Goal: Task Accomplishment & Management: Manage account settings

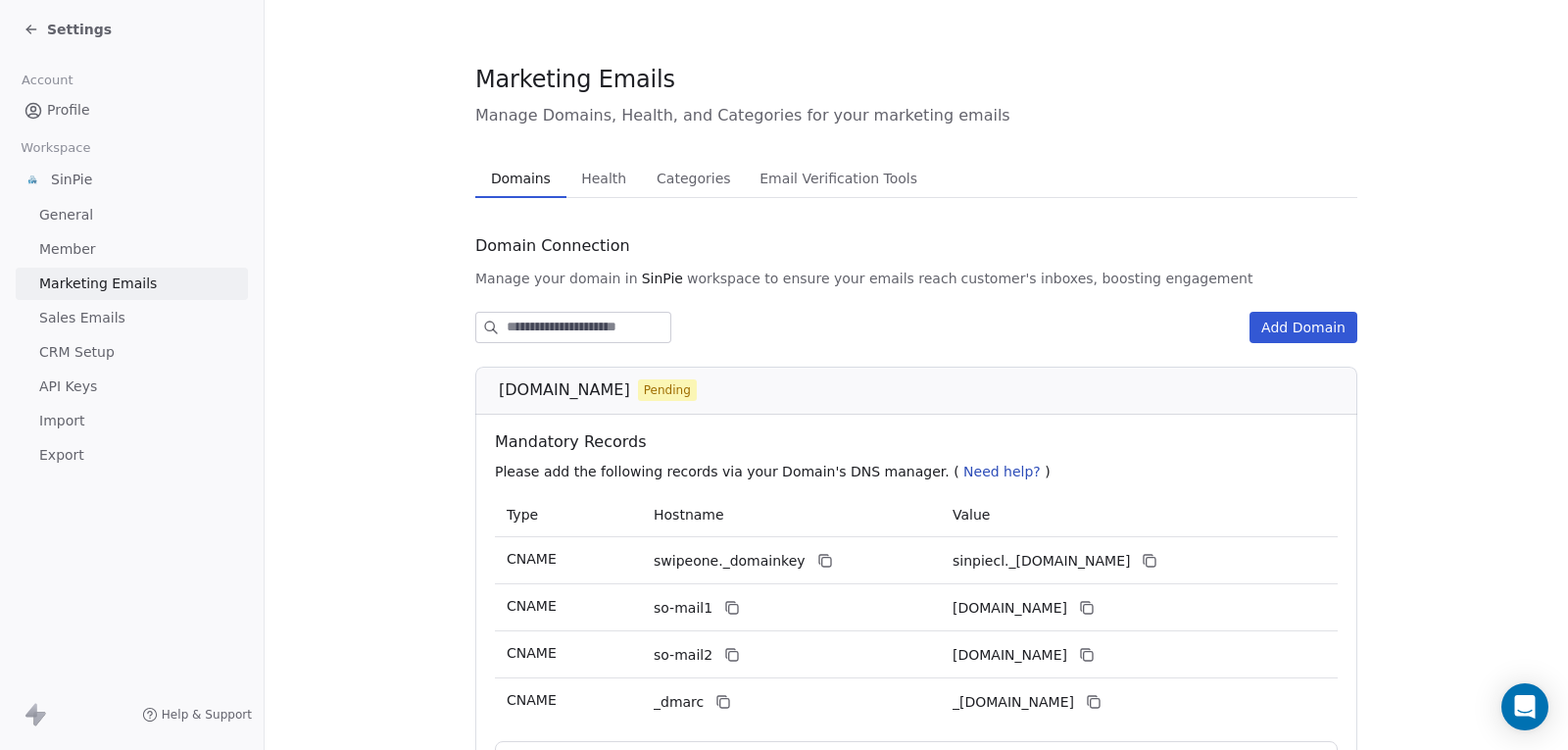
scroll to position [212, 0]
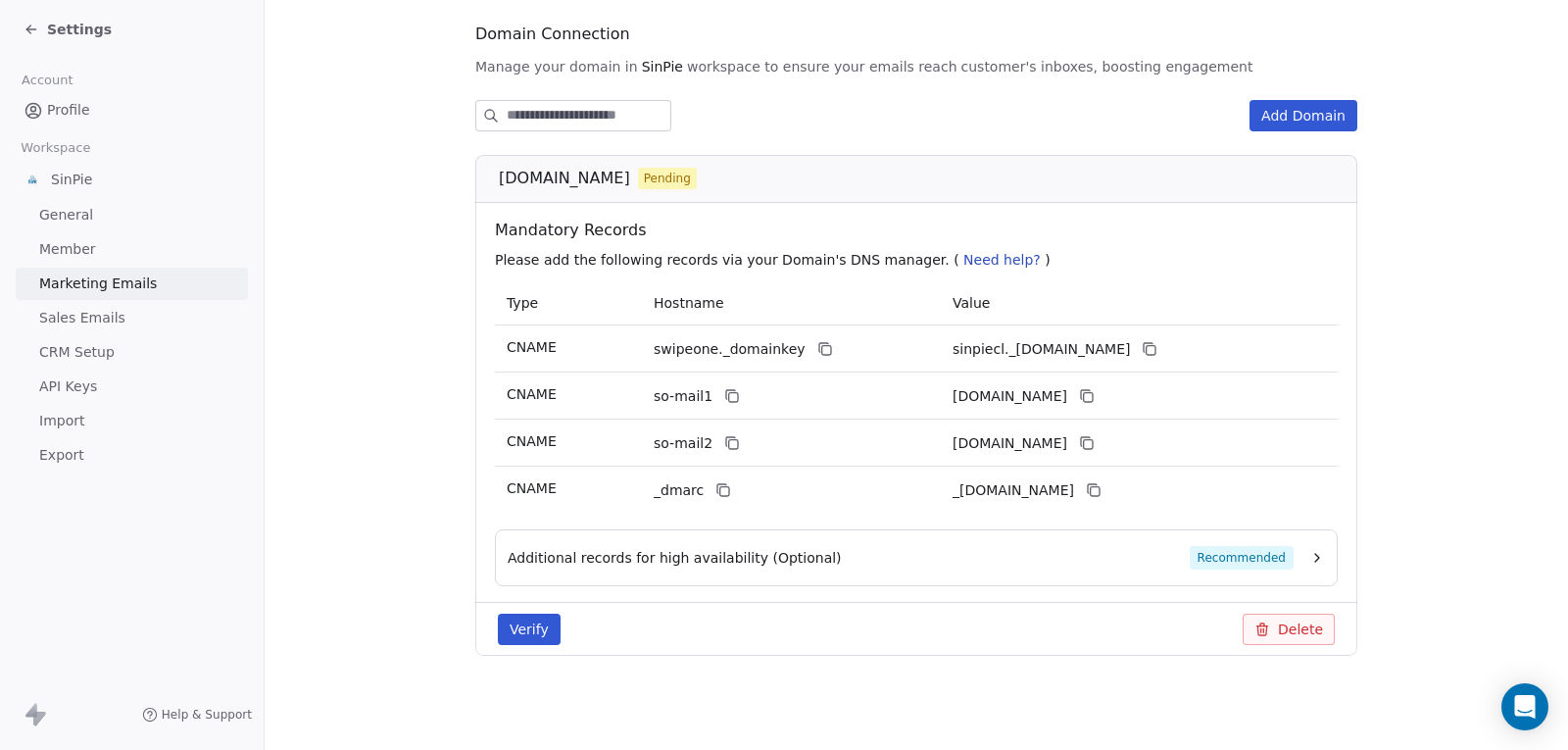
click at [523, 623] on button "Verify" at bounding box center [529, 629] width 63 height 31
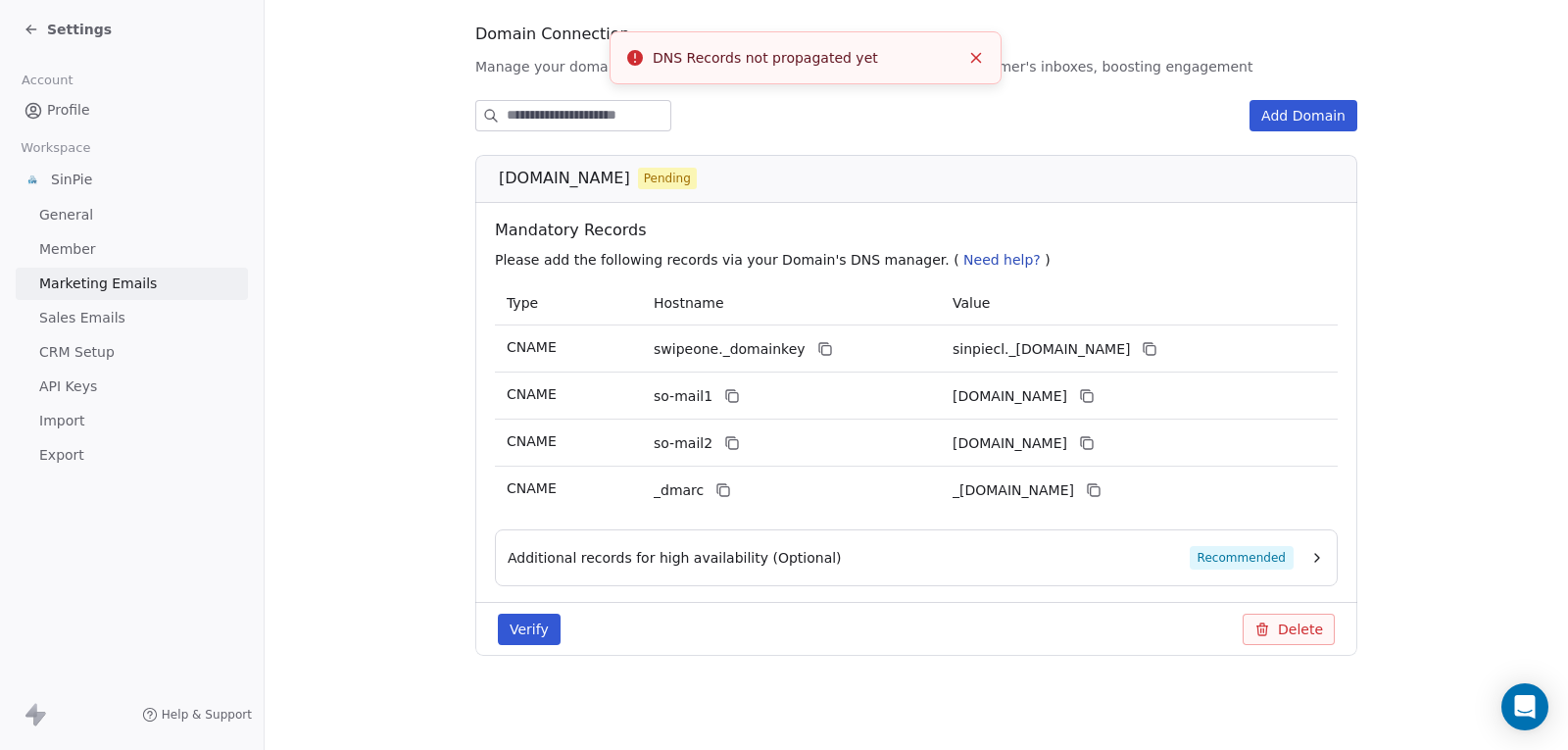
click at [525, 623] on button "Verify" at bounding box center [529, 629] width 63 height 31
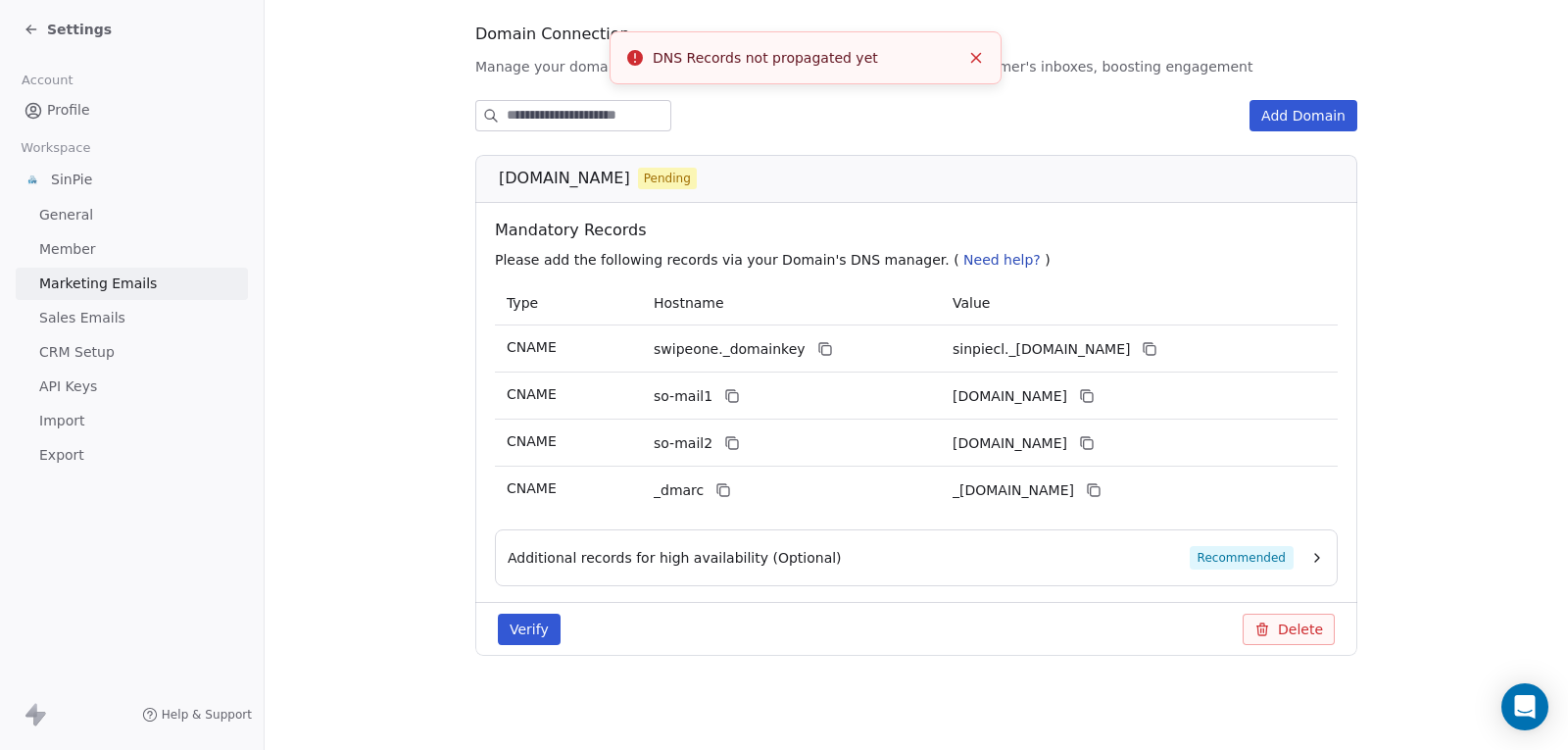
click at [525, 623] on button "Verify" at bounding box center [529, 629] width 63 height 31
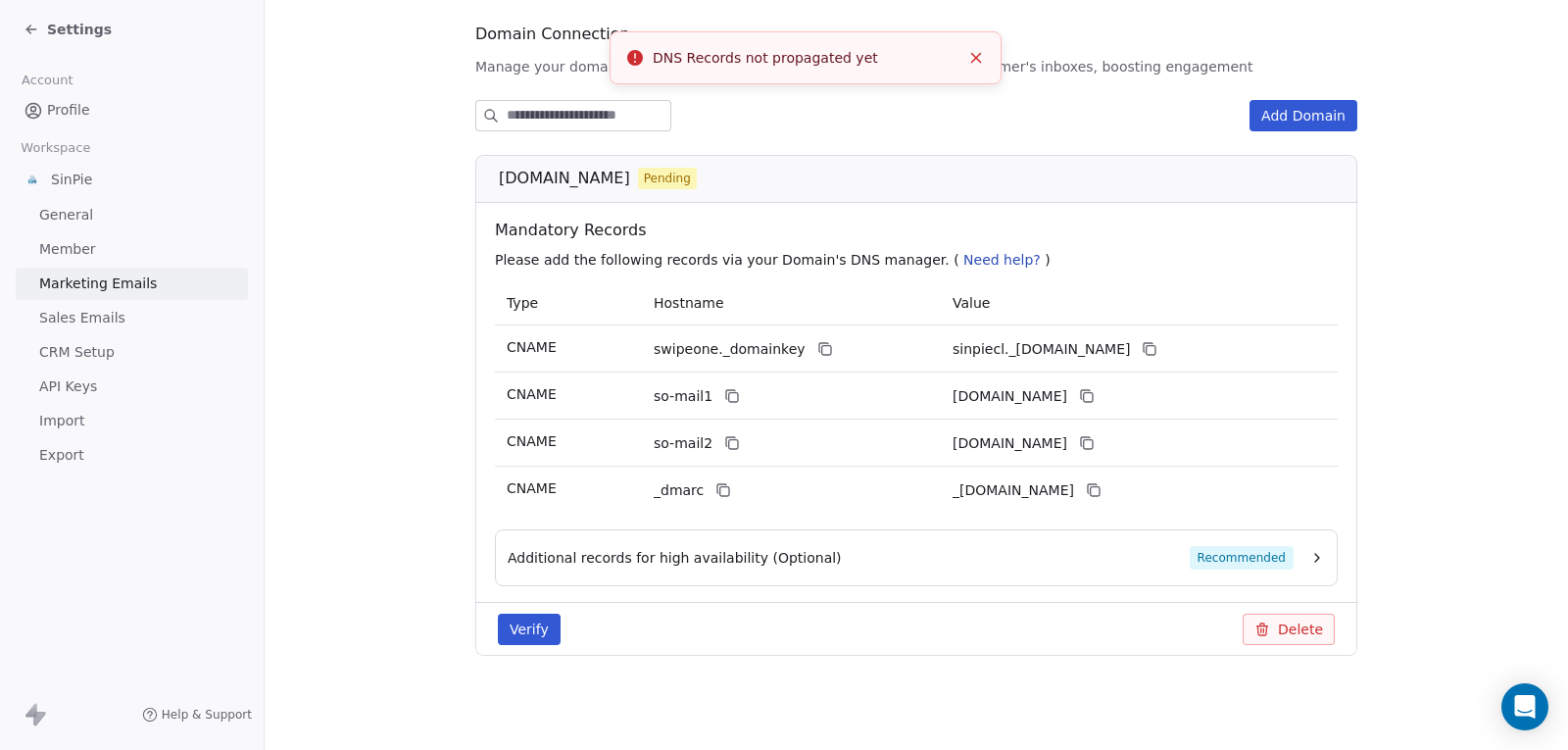
click at [525, 623] on button "Verify" at bounding box center [529, 629] width 63 height 31
click at [1525, 696] on icon "Open Intercom Messenger" at bounding box center [1525, 707] width 26 height 26
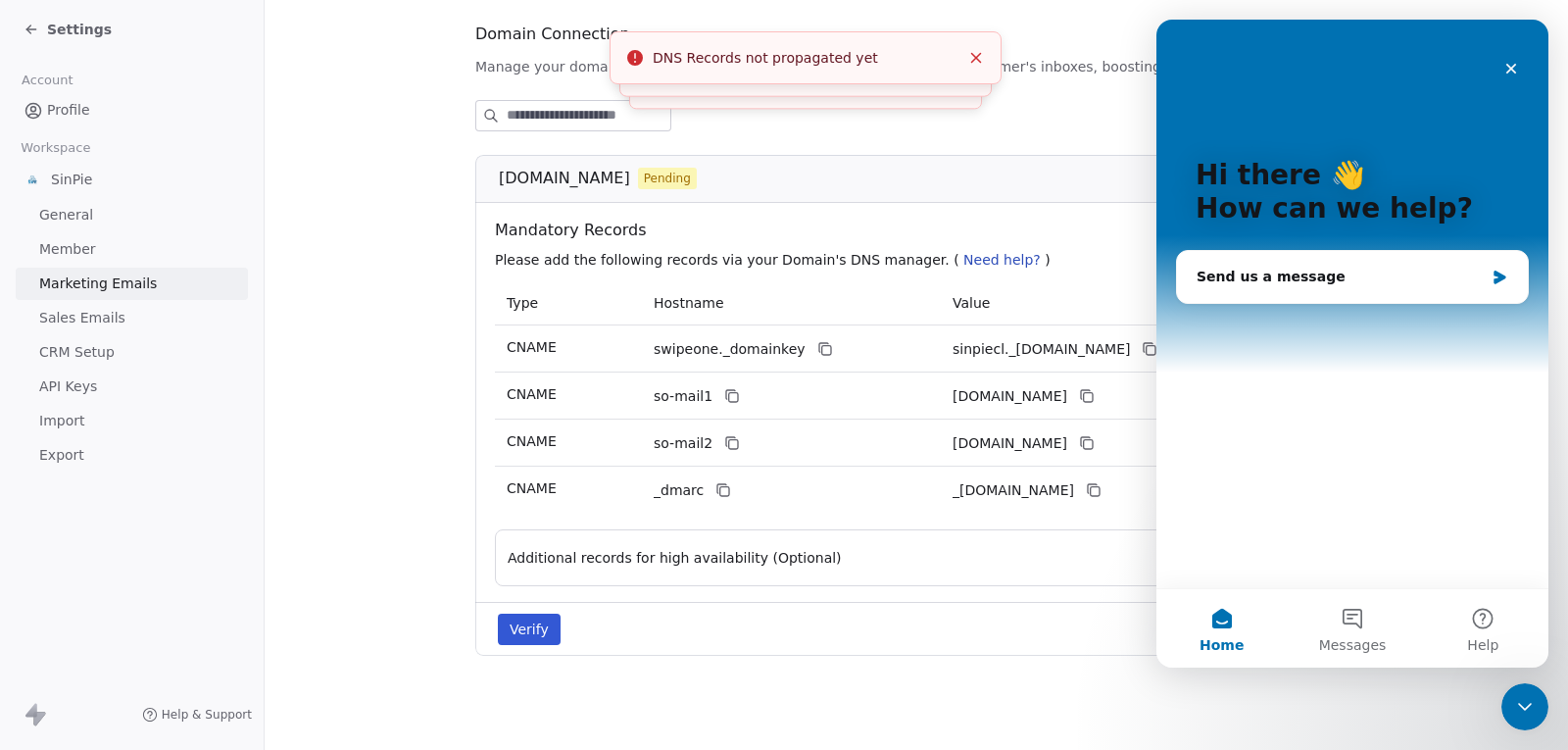
scroll to position [0, 0]
click at [416, 120] on section "Marketing Emails Manage Domains, Health, and Categories for your marketing emai…" at bounding box center [916, 269] width 1303 height 962
click at [963, 253] on span "Need help?" at bounding box center [1001, 260] width 78 height 16
click at [973, 264] on span "Need help?" at bounding box center [1001, 260] width 78 height 16
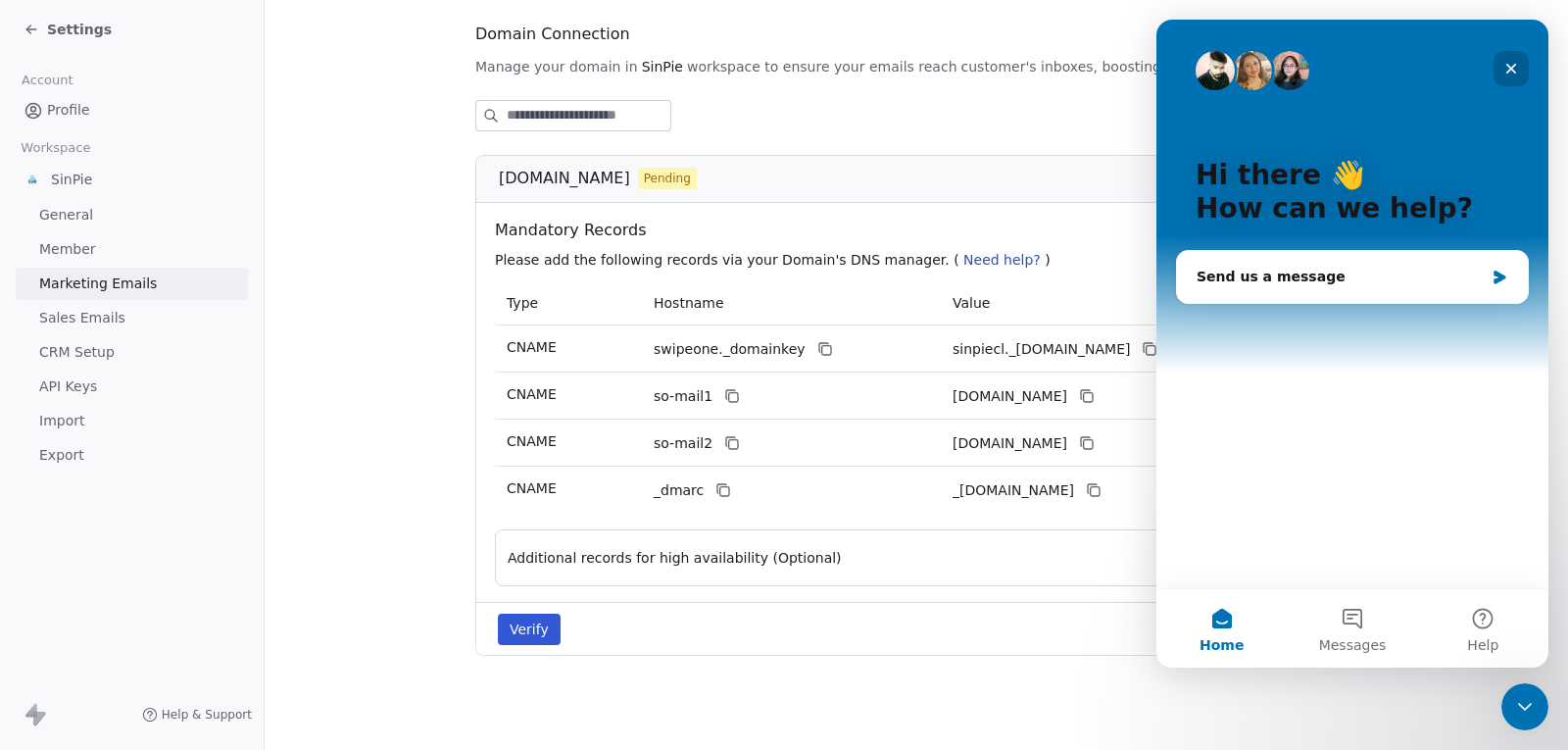
click at [1508, 63] on icon "Close" at bounding box center [1511, 69] width 16 height 16
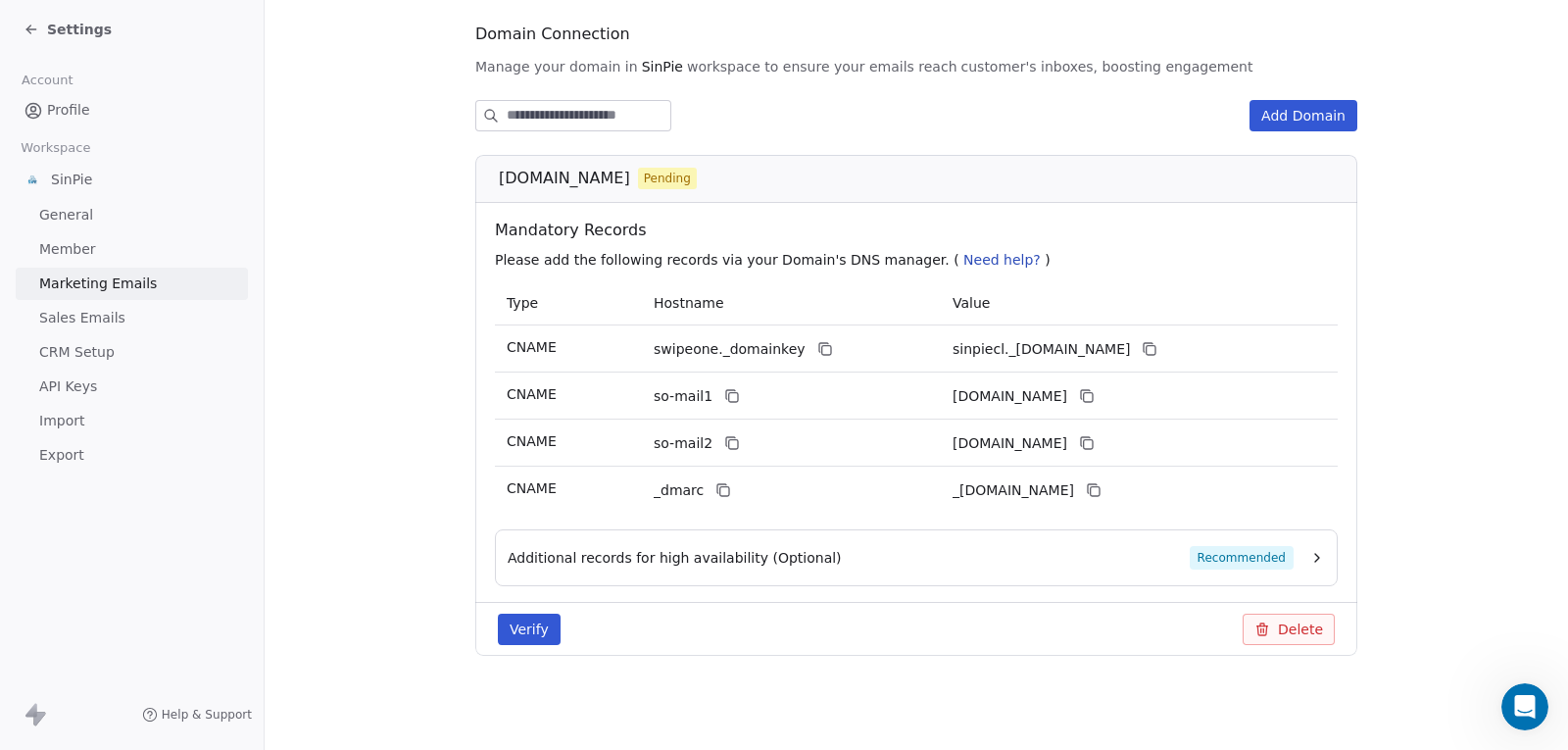
click at [963, 261] on span "Need help?" at bounding box center [1001, 260] width 78 height 16
drag, startPoint x: 914, startPoint y: 258, endPoint x: 979, endPoint y: 257, distance: 65.0
click at [979, 257] on span "Need help?" at bounding box center [1001, 260] width 78 height 16
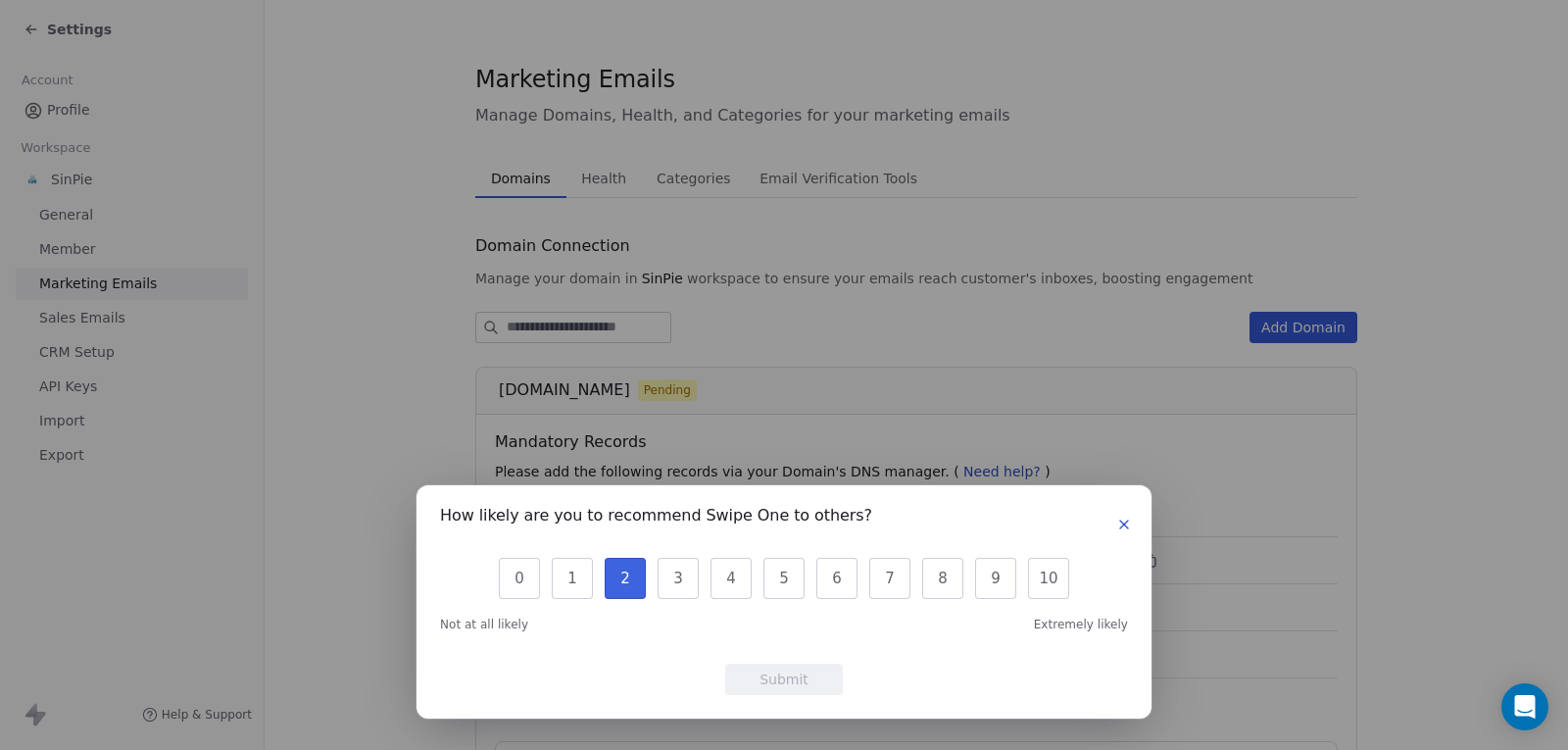
click at [640, 585] on button "2" at bounding box center [626, 579] width 41 height 41
click at [772, 674] on button "Submit" at bounding box center [784, 679] width 118 height 31
